Goal: Task Accomplishment & Management: Manage account settings

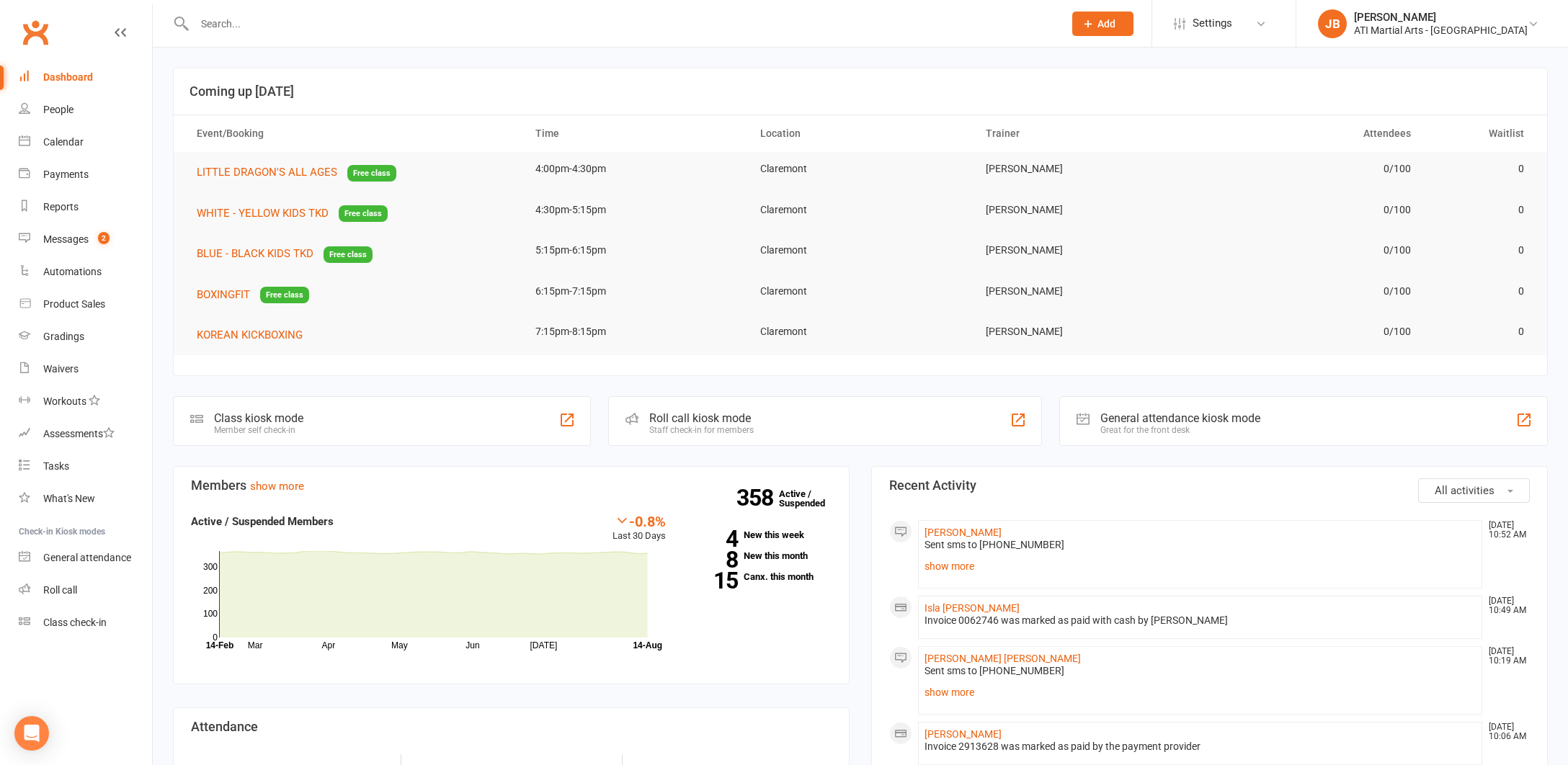
click at [38, 33] on link "Clubworx" at bounding box center [36, 33] width 36 height 36
click at [65, 238] on div "Messages" at bounding box center [66, 239] width 46 height 12
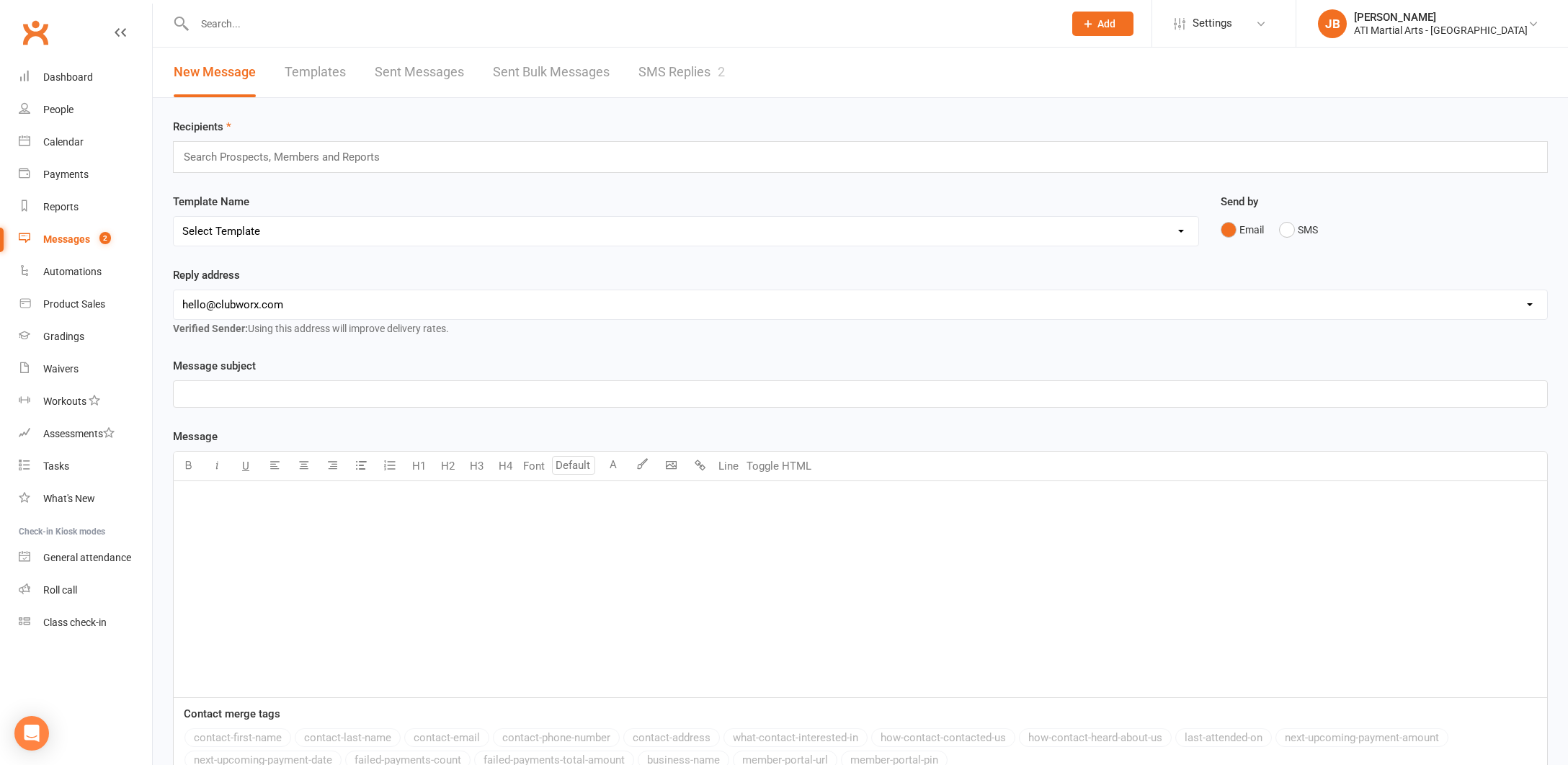
click at [670, 73] on link "SMS Replies 2" at bounding box center [681, 72] width 86 height 49
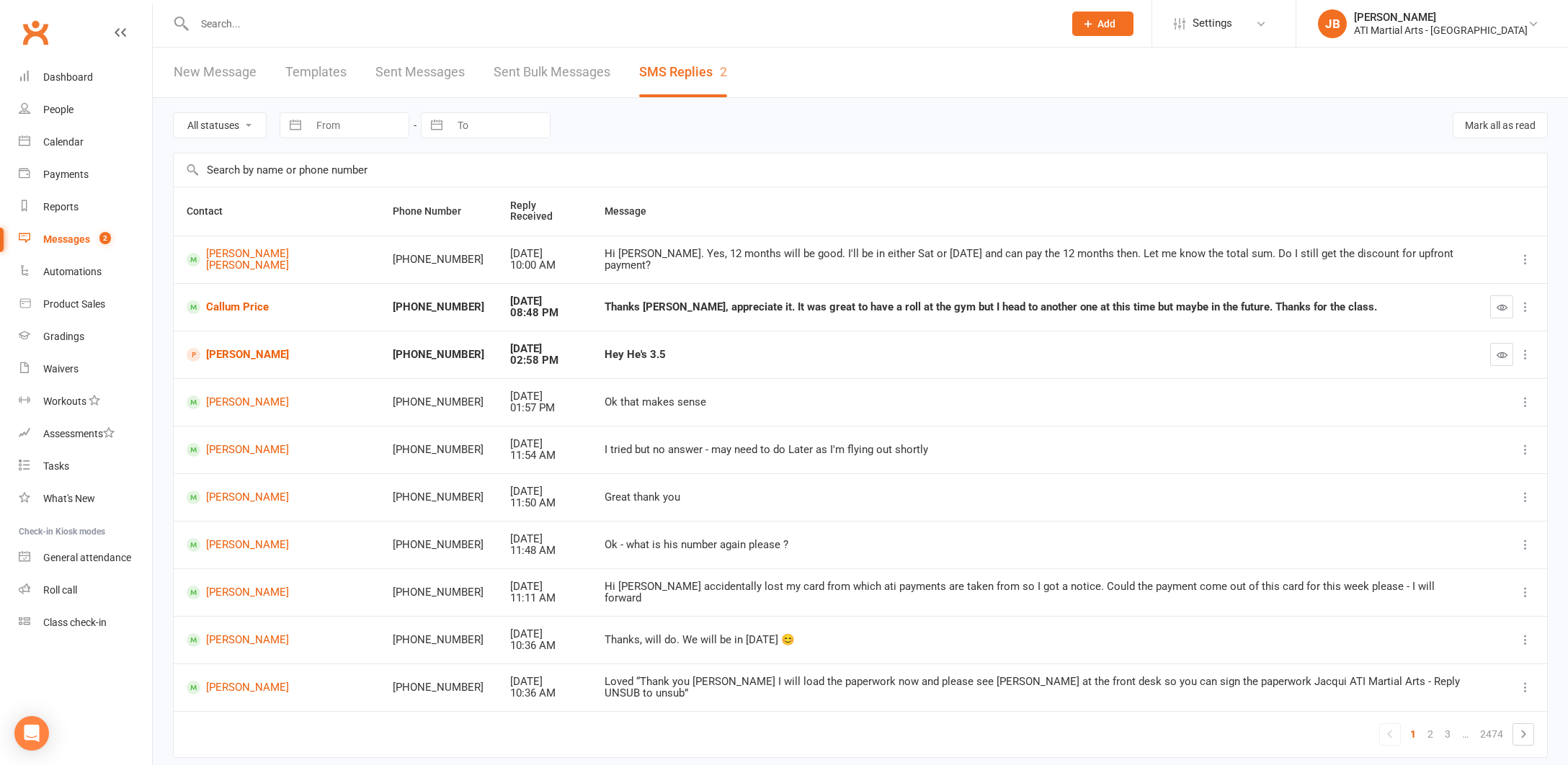
click at [37, 33] on link "Clubworx" at bounding box center [36, 33] width 36 height 36
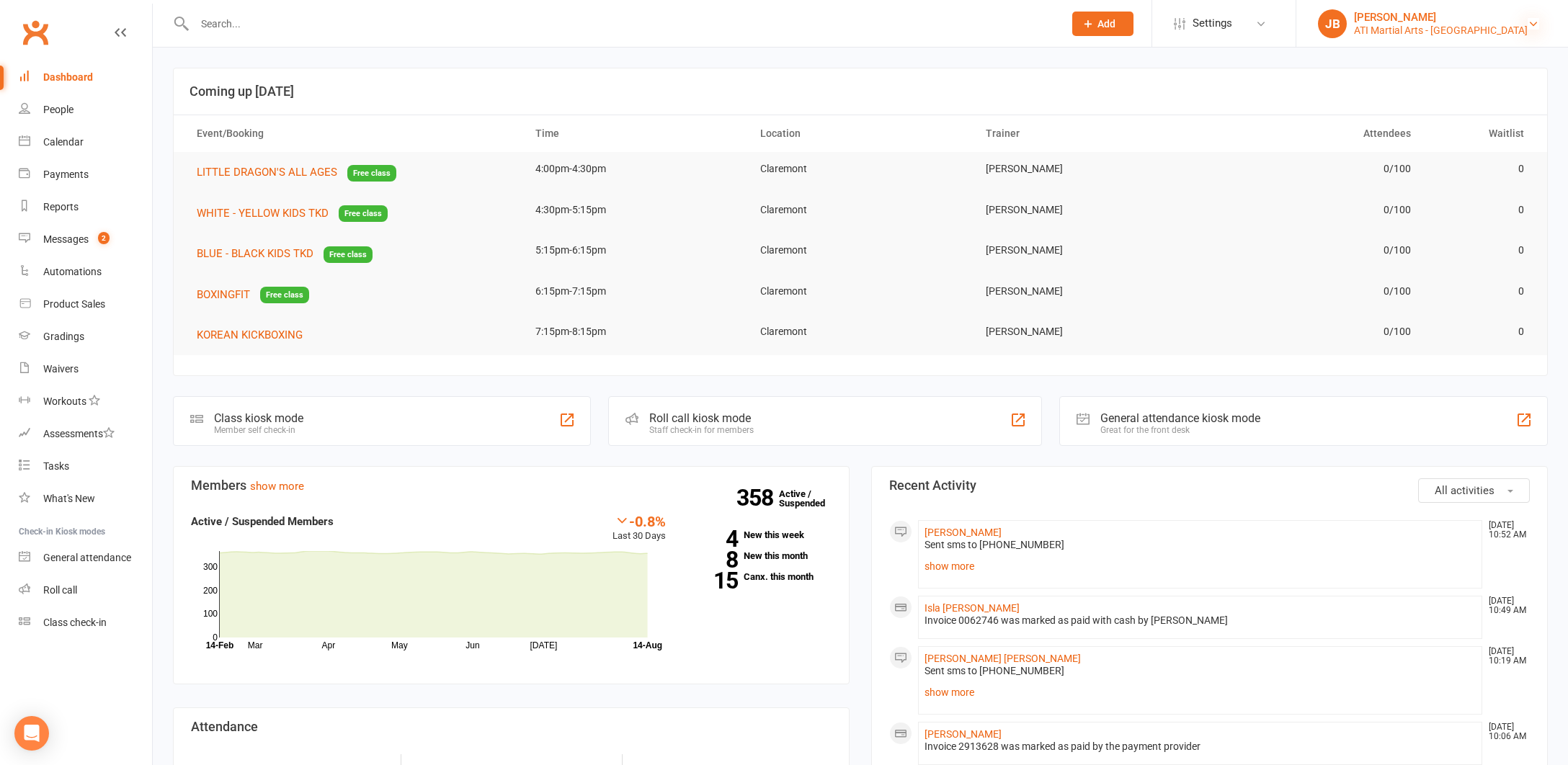
click at [1535, 23] on icon at bounding box center [1534, 24] width 12 height 12
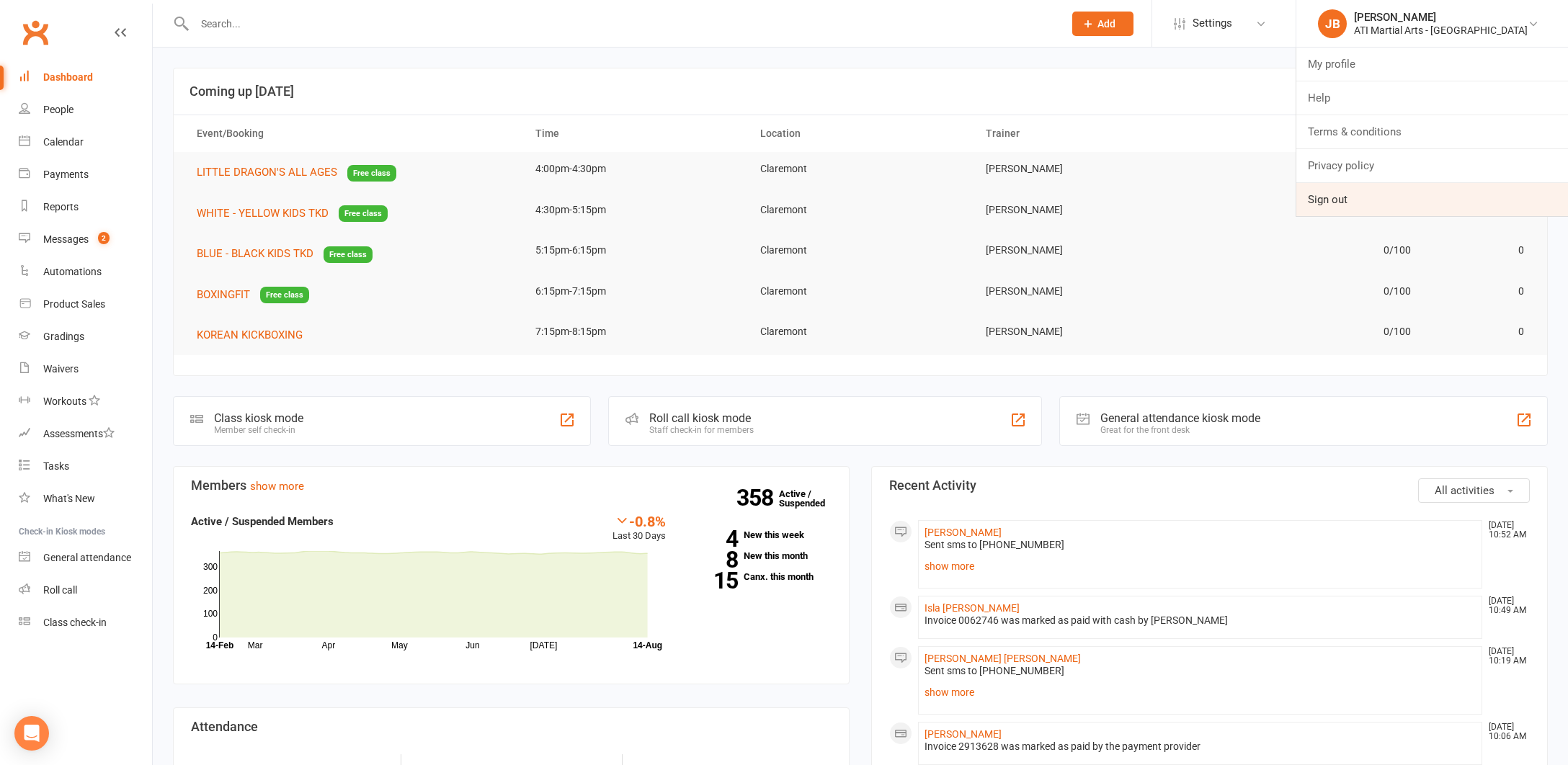
click at [1398, 202] on link "Sign out" at bounding box center [1432, 200] width 272 height 33
